Goal: Communication & Community: Participate in discussion

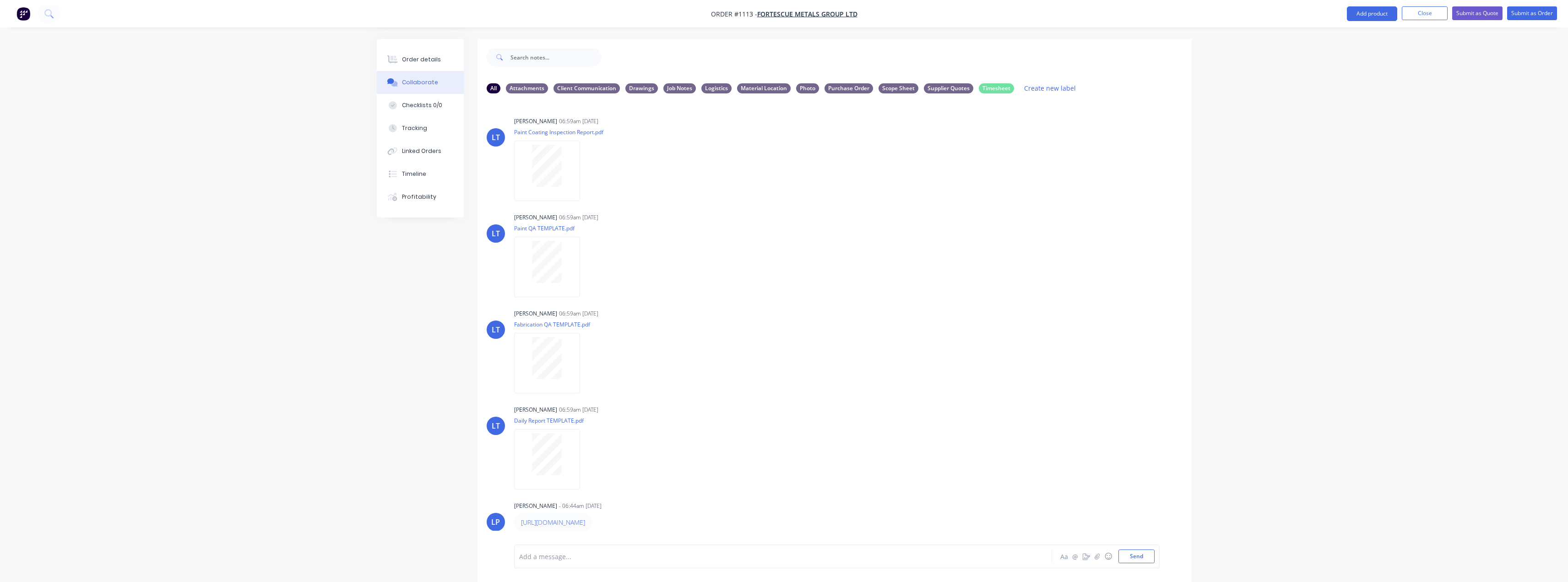
scroll to position [426, 0]
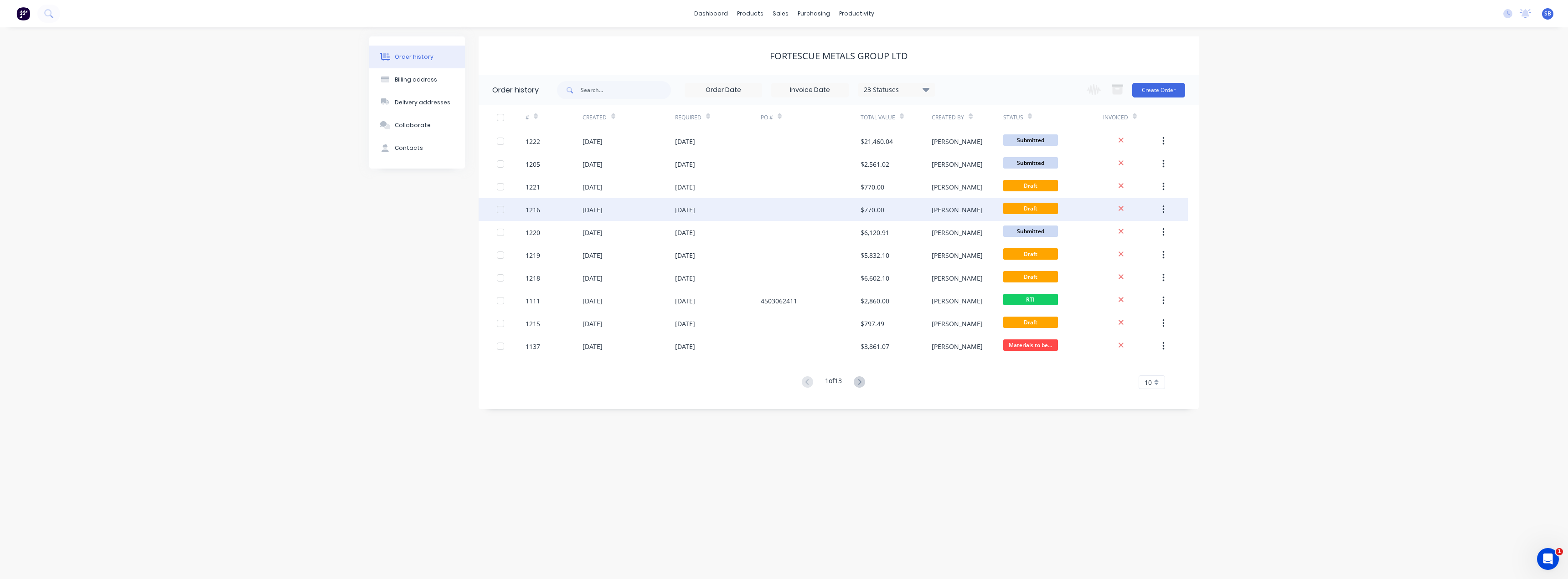
click at [695, 211] on div "08 Oct 2025" at bounding box center [685, 210] width 20 height 10
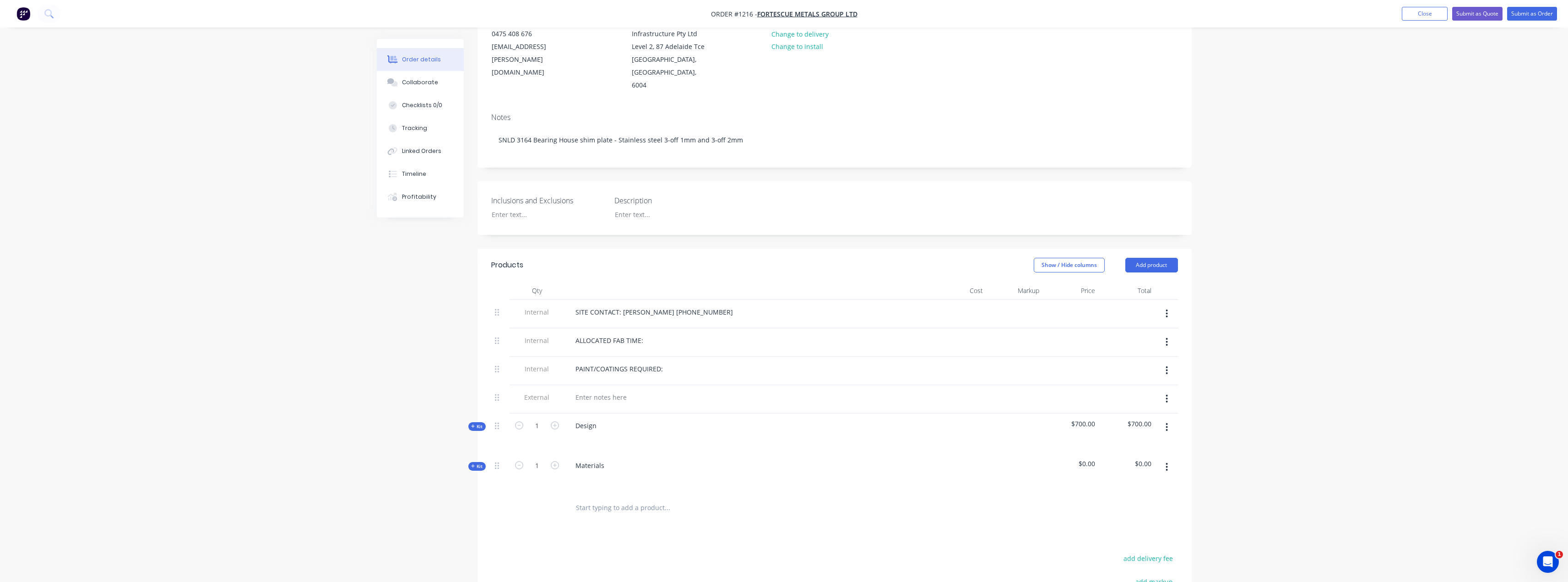
scroll to position [137, 0]
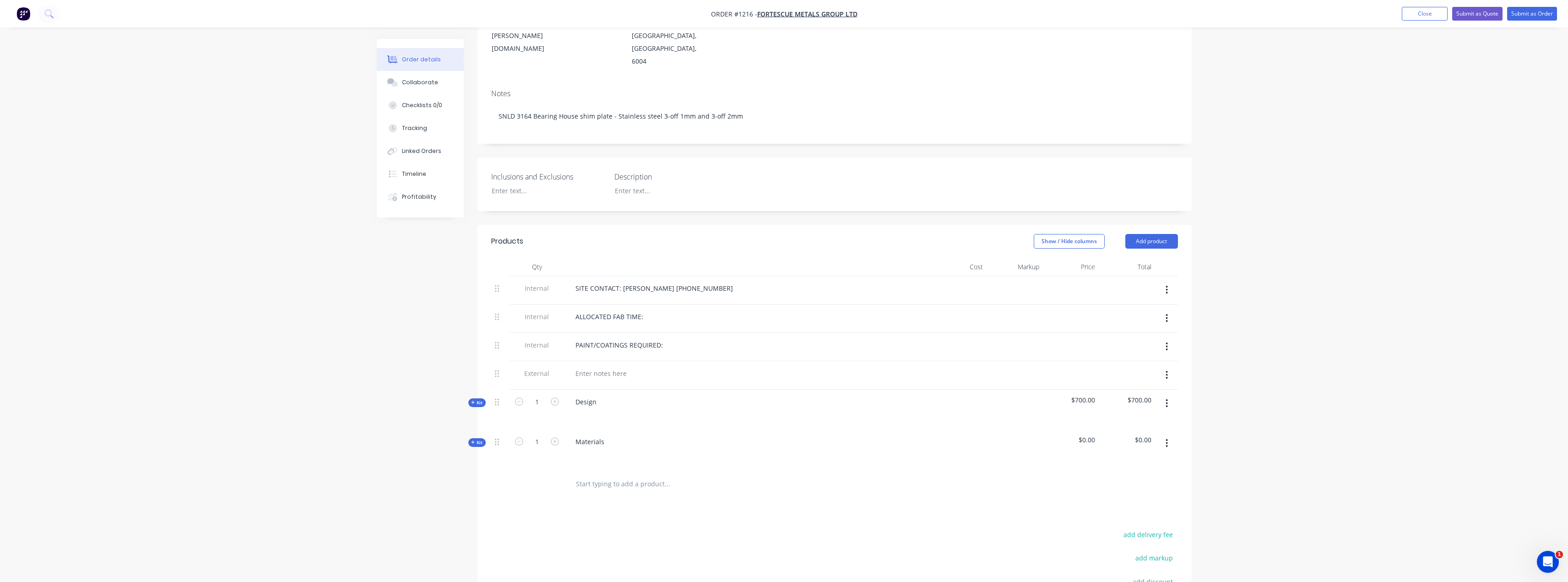
click at [475, 440] on icon "button" at bounding box center [473, 442] width 4 height 5
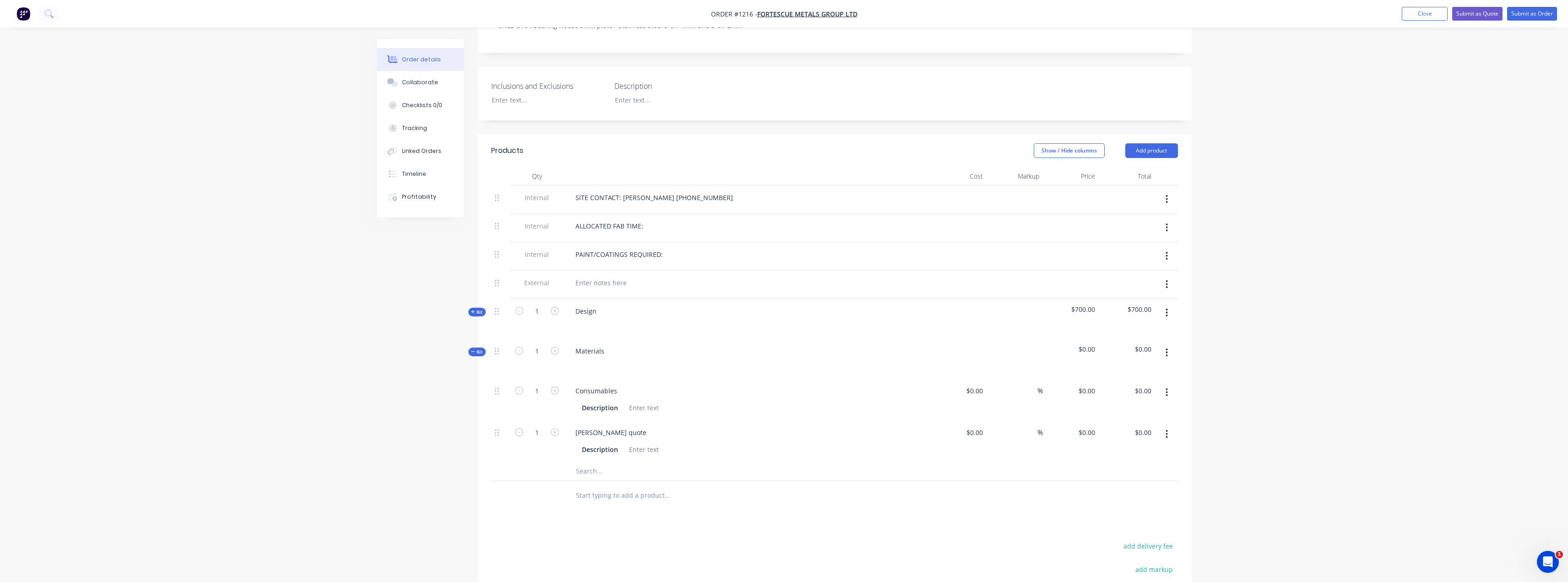
scroll to position [229, 0]
click at [971, 420] on div "0 $0.00" at bounding box center [959, 440] width 56 height 42
type input "$226.37"
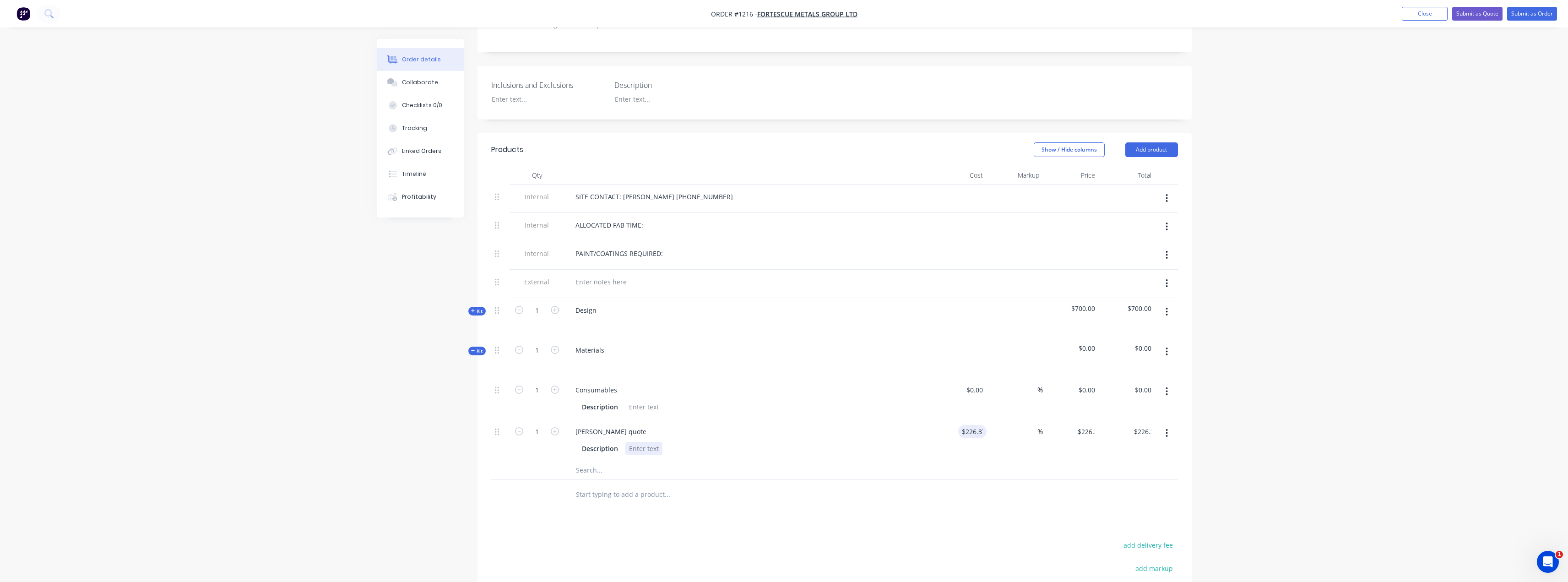
click at [910, 442] on div "Description" at bounding box center [746, 448] width 335 height 14
click at [426, 86] on div "Collaborate" at bounding box center [420, 82] width 36 height 8
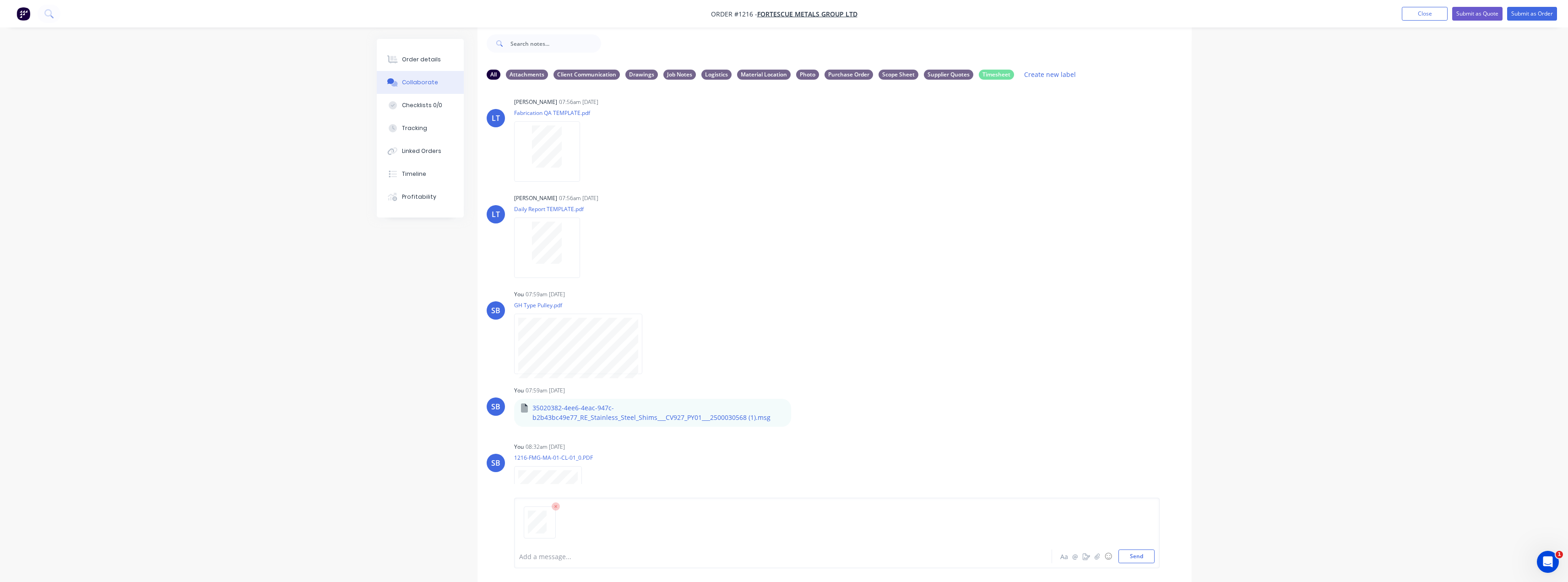
scroll to position [198, 0]
click at [1133, 558] on button "Send" at bounding box center [1136, 556] width 36 height 14
click at [588, 493] on icon "button" at bounding box center [589, 495] width 3 height 11
click at [639, 482] on button "Labels" at bounding box center [649, 477] width 103 height 20
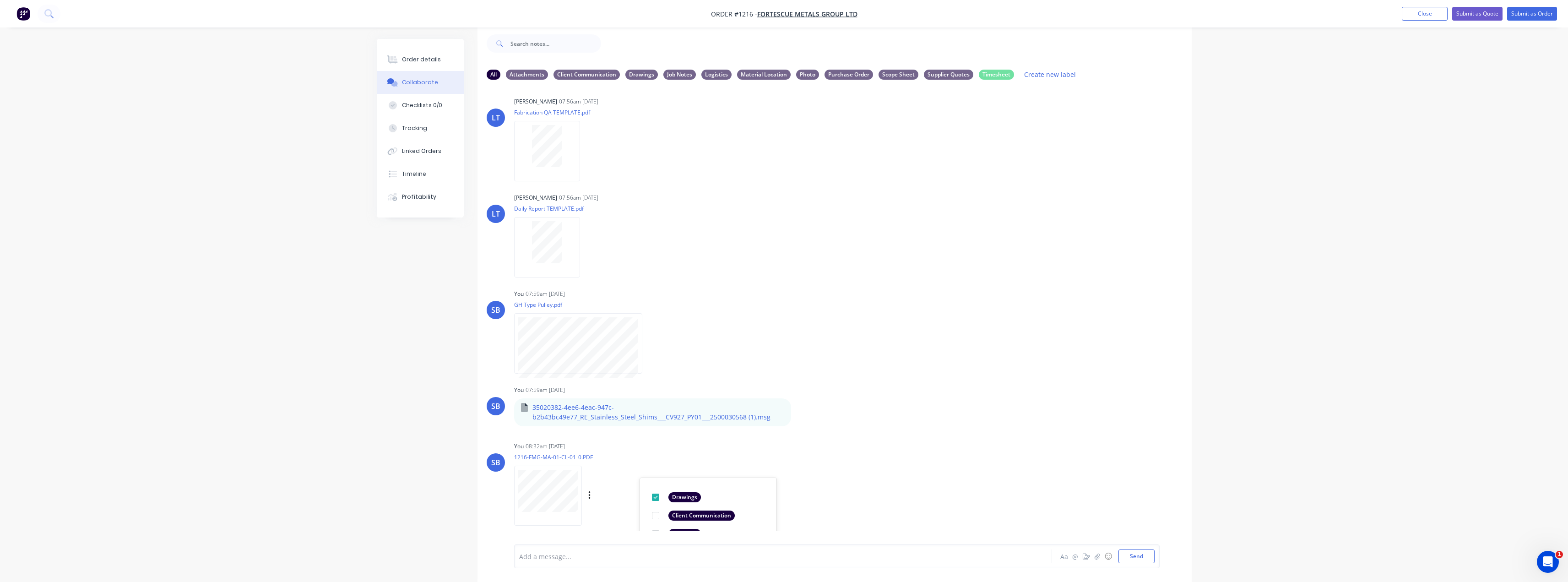
scroll to position [347, 0]
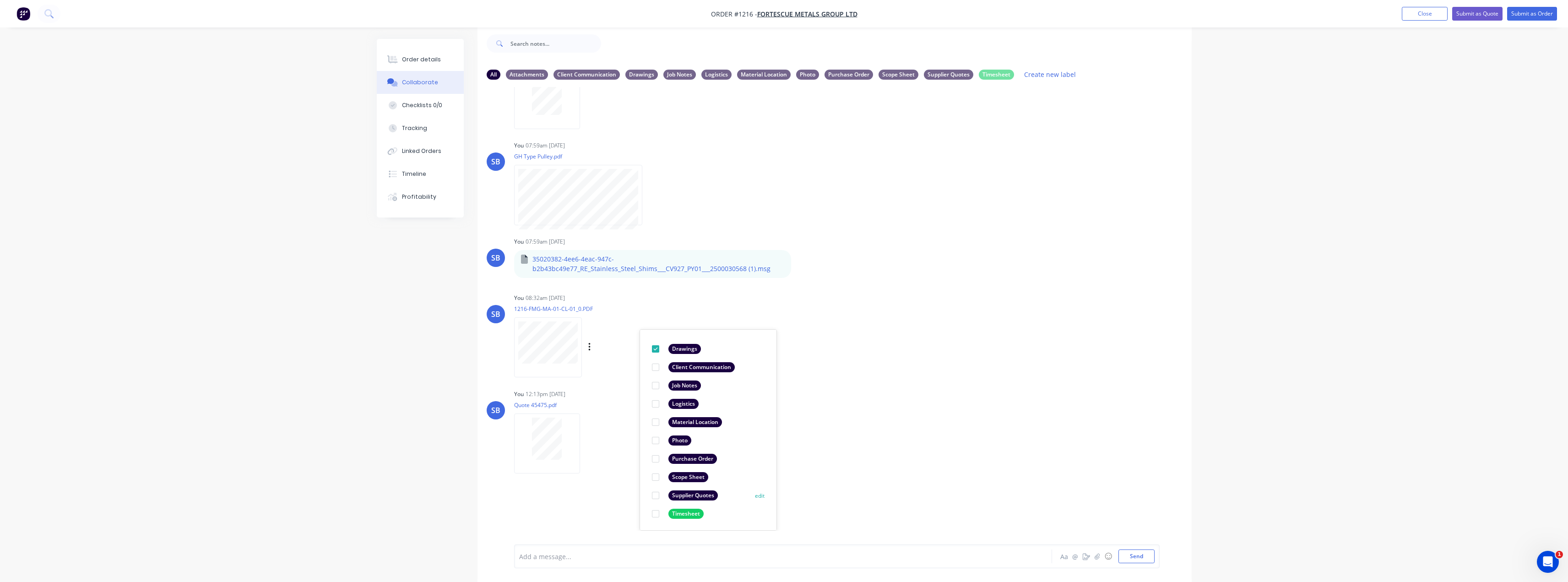
click at [707, 492] on div "Supplier Quotes" at bounding box center [693, 495] width 49 height 10
click at [956, 463] on div "SB You 12:13pm 09/10/25 Quote 45475.pdf Labels Download Delete" at bounding box center [834, 429] width 714 height 83
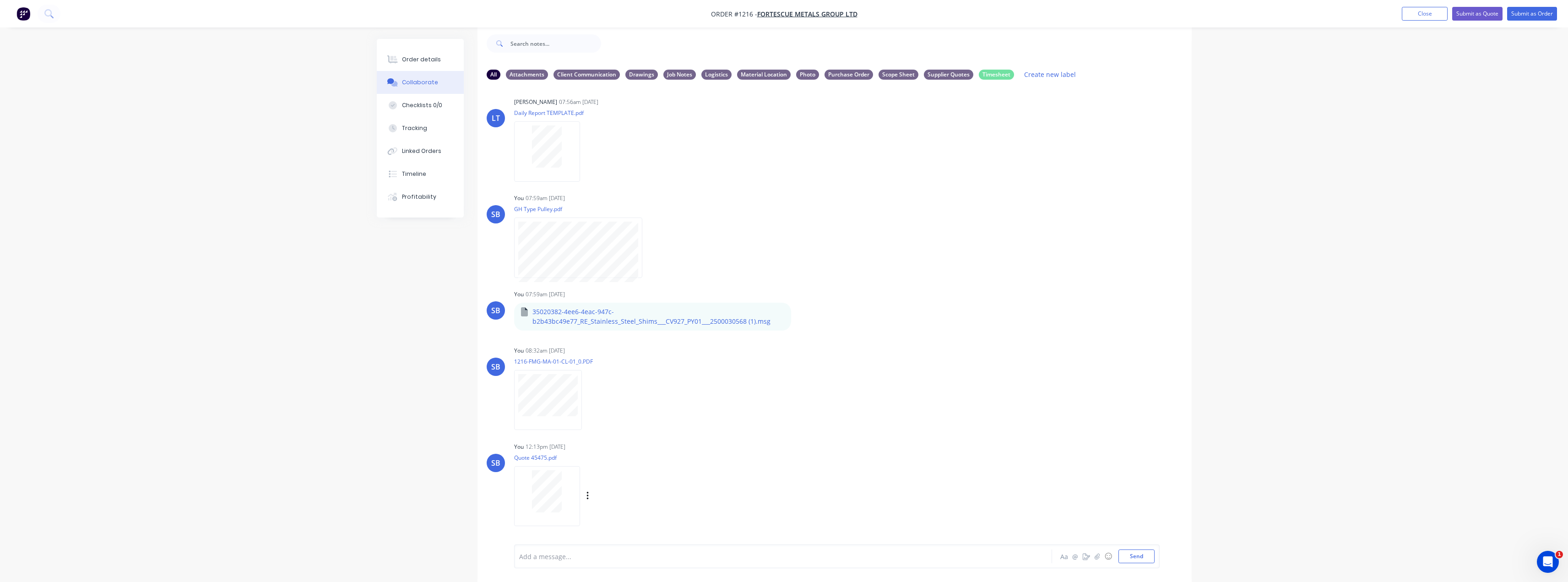
scroll to position [294, 0]
click at [588, 495] on icon "button" at bounding box center [587, 496] width 2 height 8
click at [644, 475] on button "Labels" at bounding box center [648, 477] width 103 height 20
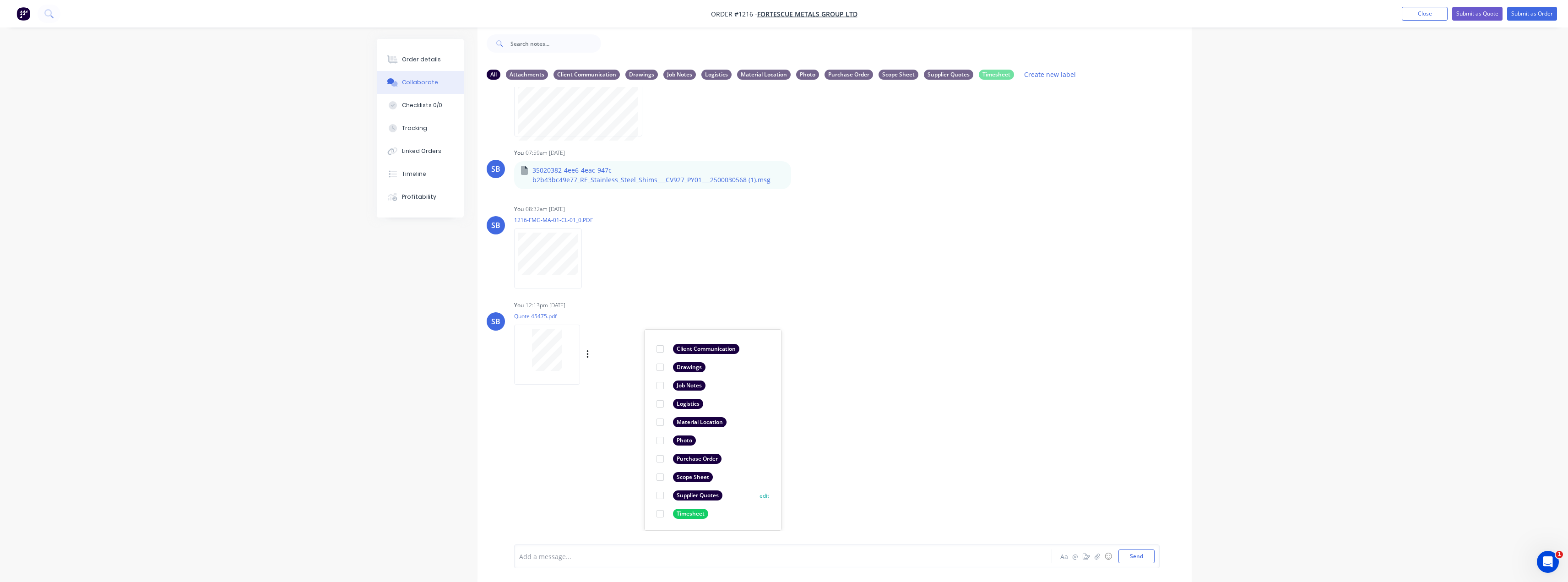
click at [659, 492] on div at bounding box center [660, 495] width 18 height 18
click at [841, 480] on div "LT Leya Thompson 07:56am 08/10/25 Paint Coating Inspection Report.pdf Labels Do…" at bounding box center [834, 309] width 714 height 444
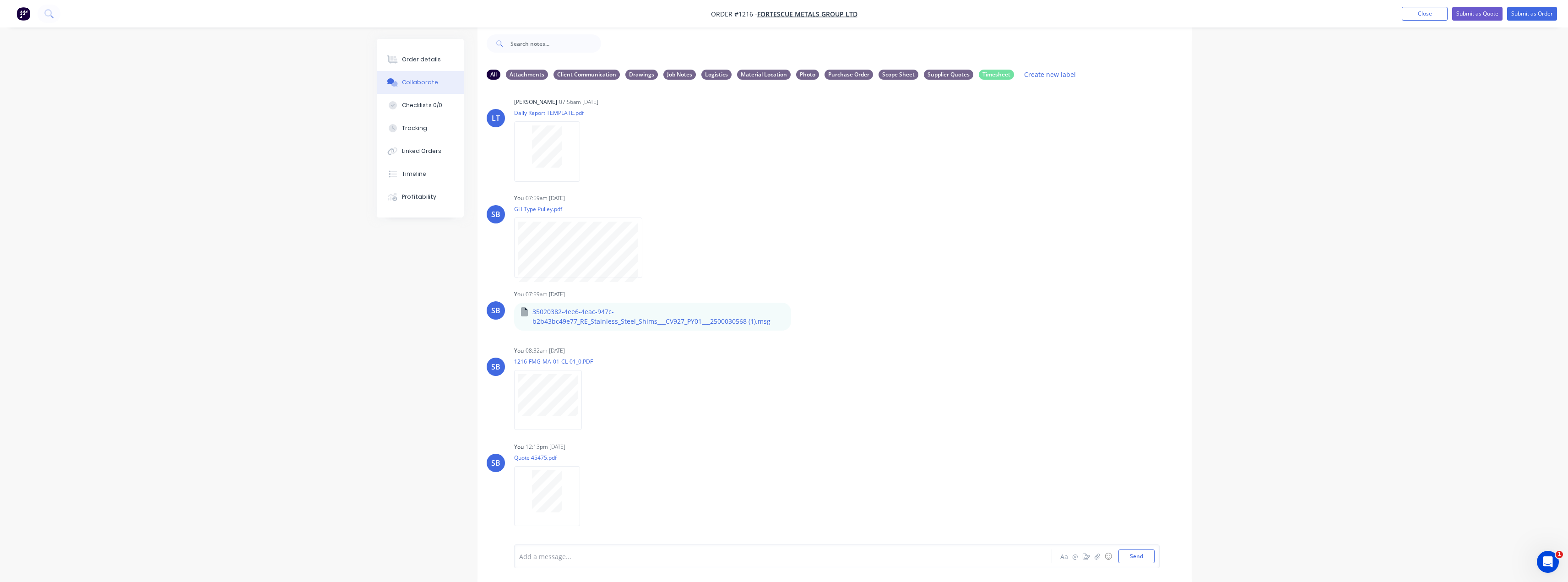
scroll to position [294, 0]
click at [0, 0] on div "Labels Download Delete" at bounding box center [0, 0] width 0 height 0
click at [0, 0] on icon "button" at bounding box center [0, 0] width 0 height 0
click at [0, 0] on button "Labels" at bounding box center [0, 0] width 0 height 0
click at [640, 490] on div at bounding box center [641, 490] width 18 height 18
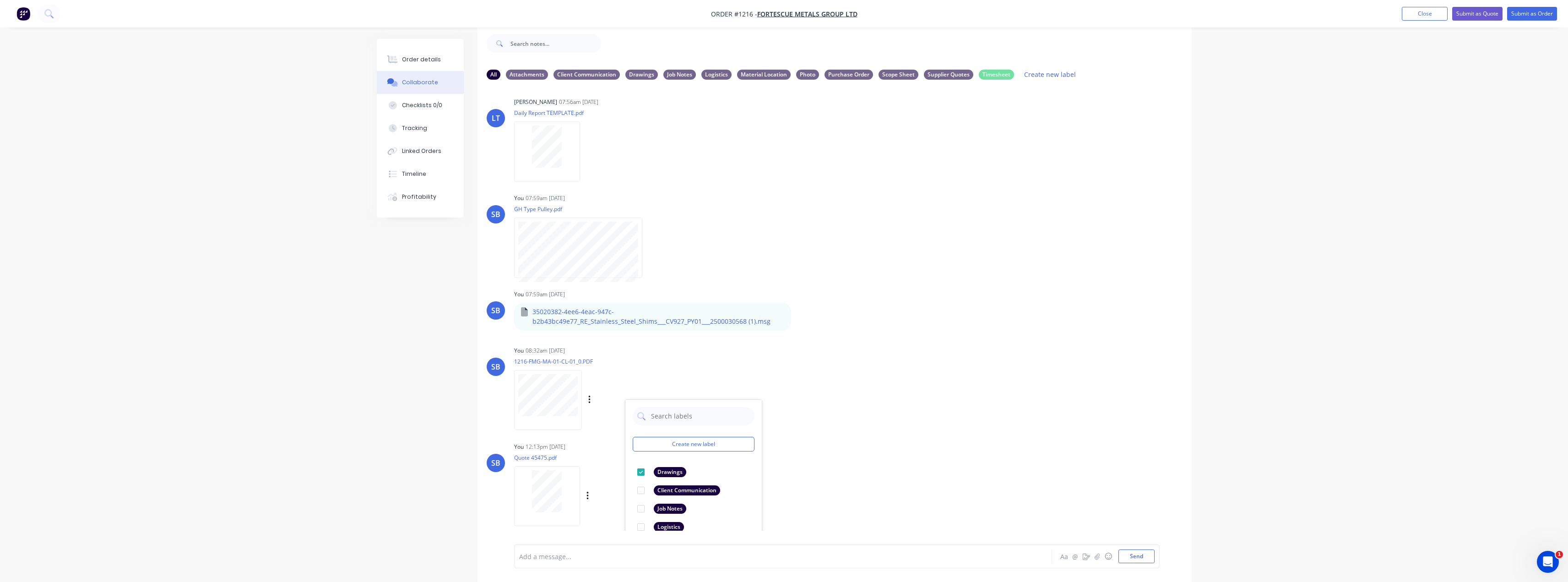
click at [910, 448] on div "SB You 12:13pm 09/10/25 Quote 45475.pdf Labels Download Delete" at bounding box center [834, 481] width 714 height 83
